Goal: Task Accomplishment & Management: Use online tool/utility

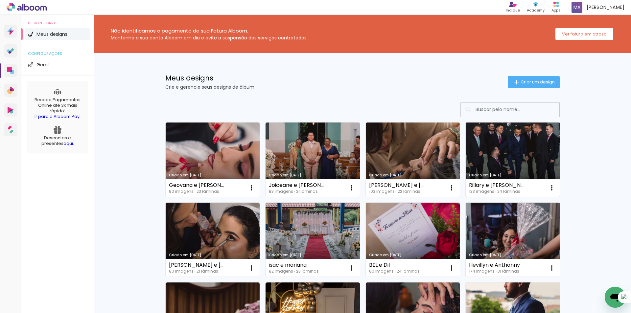
click at [477, 151] on link "Criado em [DATE]" at bounding box center [512, 160] width 94 height 74
